Goal: Transaction & Acquisition: Purchase product/service

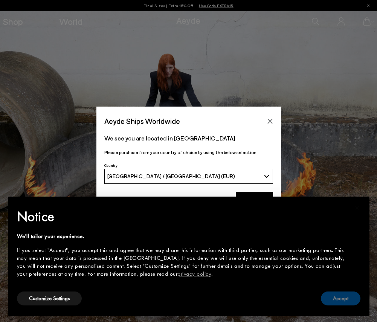
click at [342, 299] on button "Accept" at bounding box center [341, 298] width 40 height 14
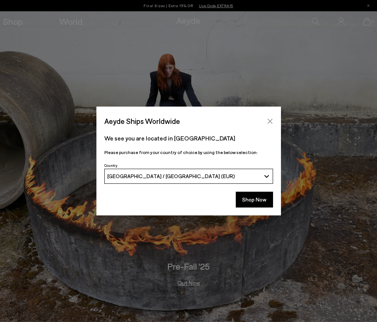
click at [270, 122] on icon "Close" at bounding box center [270, 121] width 6 height 6
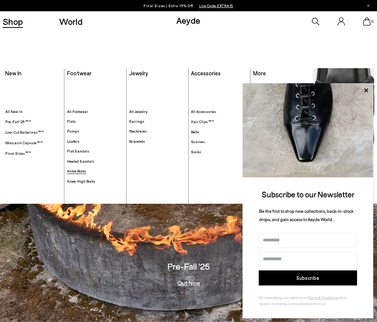
click at [80, 172] on span "Ankle Boots" at bounding box center [76, 171] width 19 height 5
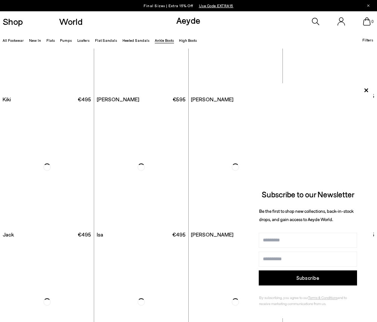
scroll to position [890, 0]
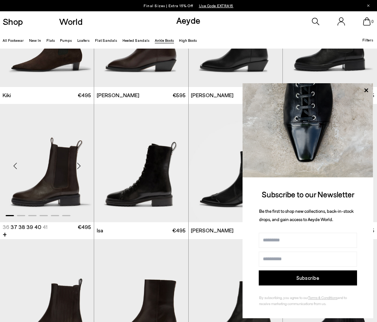
click at [49, 184] on img "1 / 6" at bounding box center [47, 163] width 94 height 118
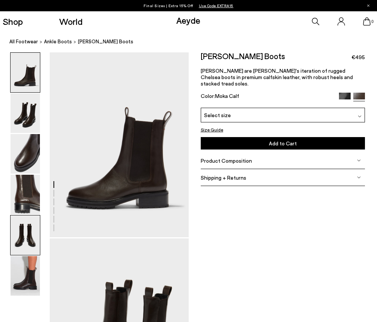
scroll to position [1, 0]
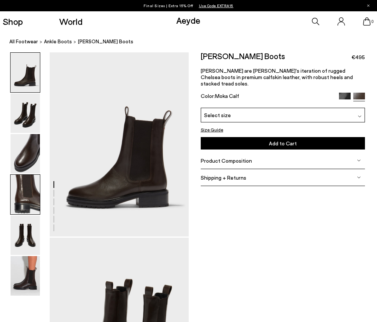
click at [27, 210] on img at bounding box center [25, 195] width 29 height 40
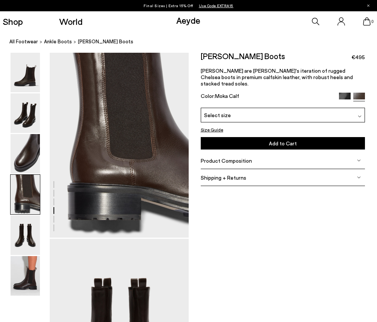
scroll to position [558, 0]
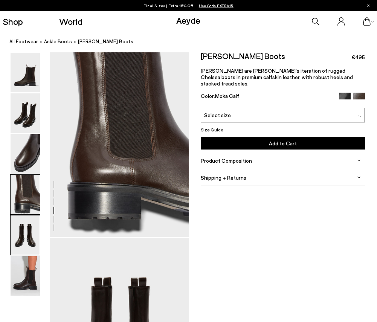
click at [27, 234] on img at bounding box center [25, 235] width 29 height 40
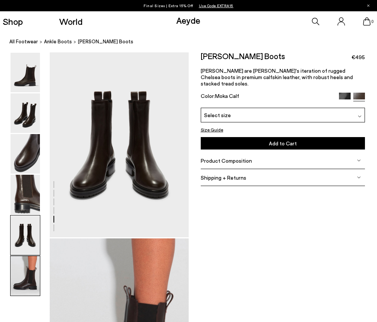
click at [23, 265] on img at bounding box center [25, 276] width 29 height 40
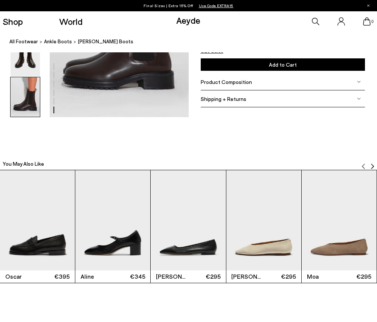
scroll to position [953, 0]
